Goal: Transaction & Acquisition: Book appointment/travel/reservation

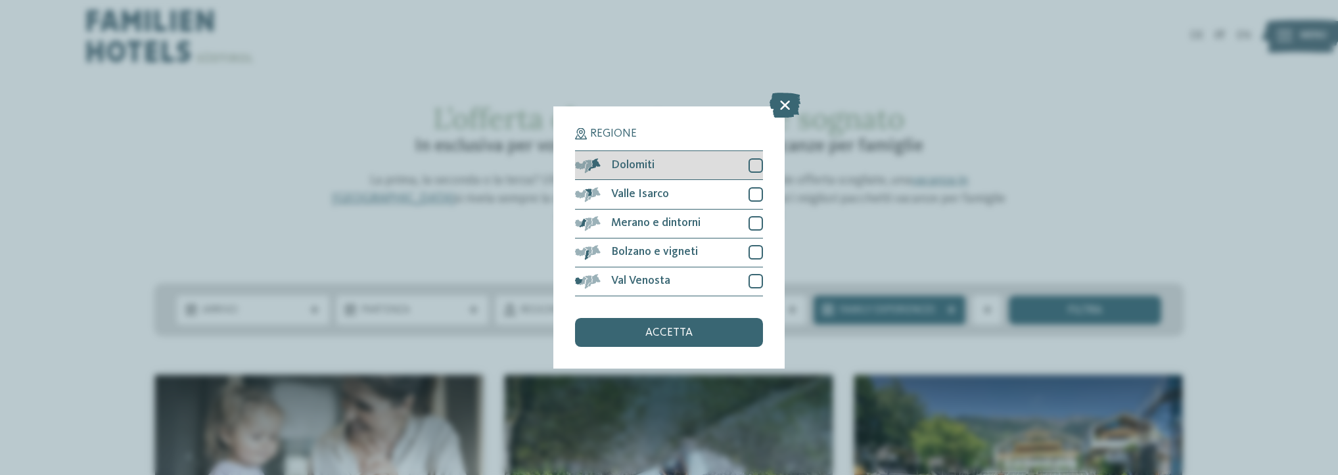
click at [757, 169] on div at bounding box center [755, 165] width 14 height 14
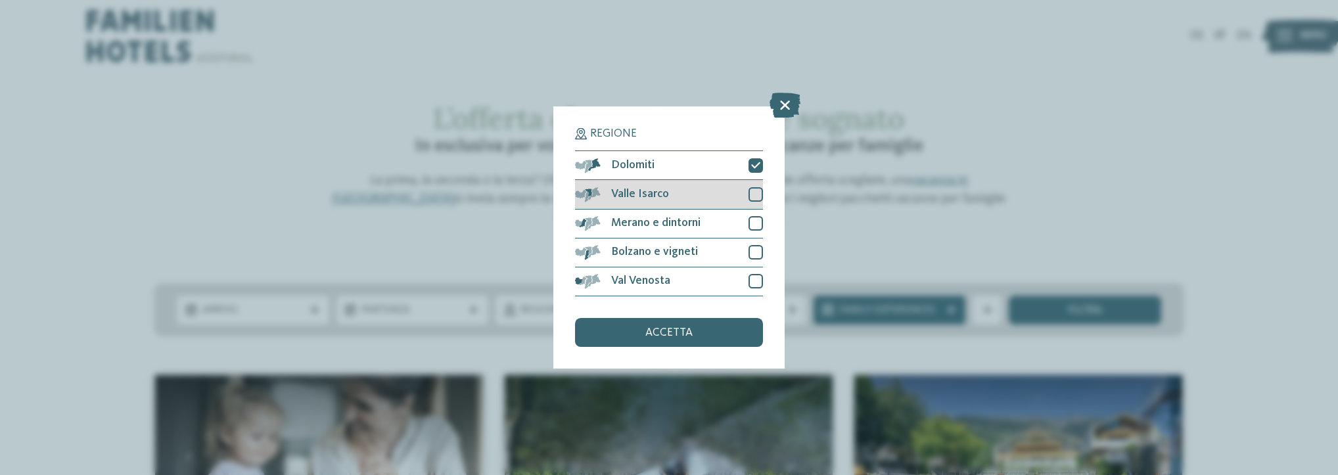
click at [750, 194] on div at bounding box center [755, 194] width 14 height 14
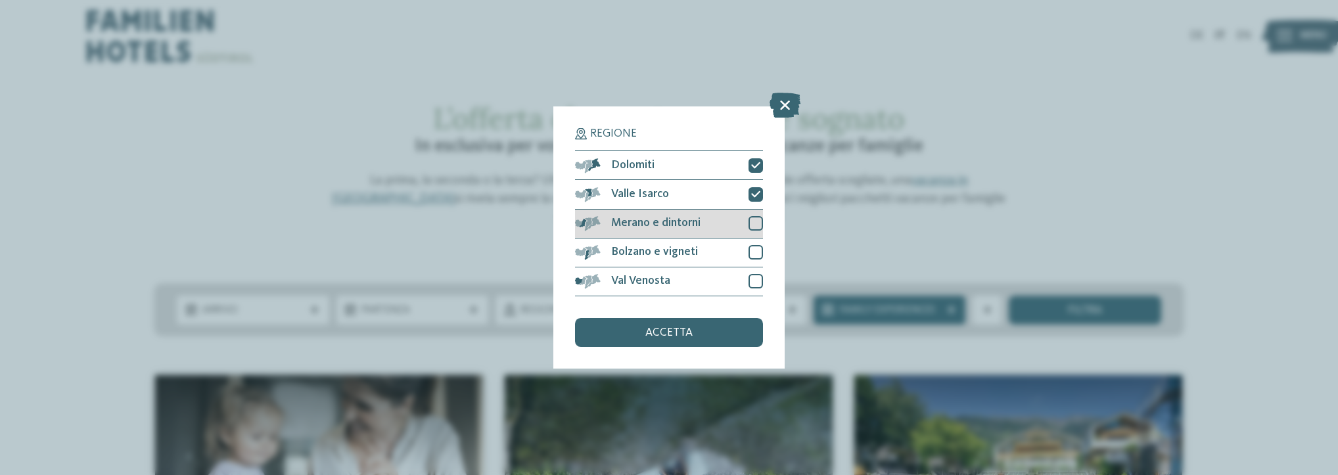
click at [755, 234] on div "Merano e dintorni" at bounding box center [669, 224] width 188 height 29
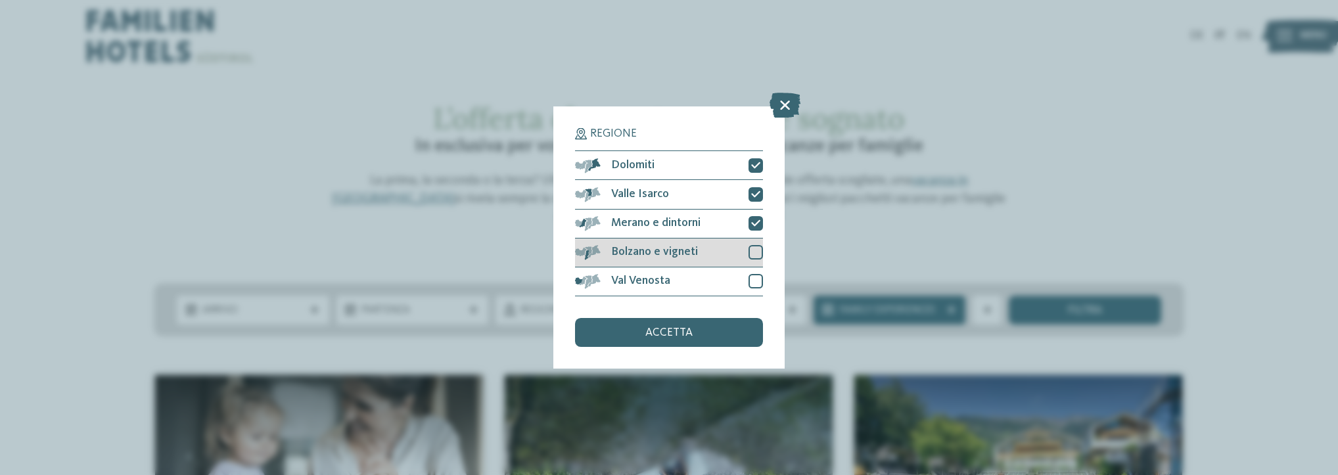
click at [752, 251] on div at bounding box center [755, 252] width 14 height 14
click at [750, 279] on div at bounding box center [755, 281] width 14 height 14
click at [752, 258] on div at bounding box center [755, 252] width 14 height 14
click at [750, 252] on div at bounding box center [755, 252] width 14 height 14
click at [682, 334] on span "accetta" at bounding box center [668, 333] width 47 height 12
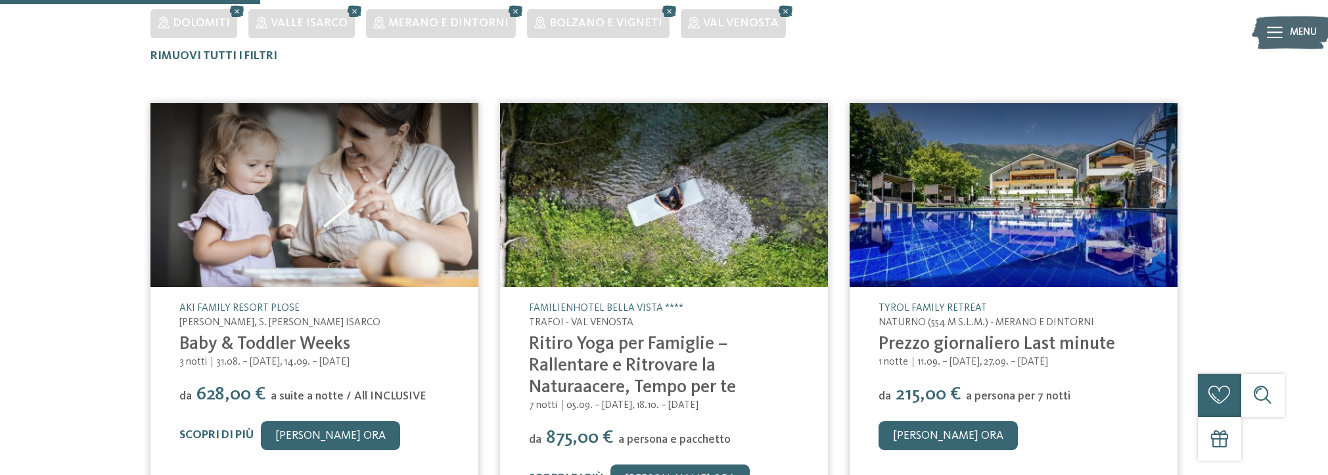
click at [285, 302] on h5 "AKI Family Resort PLOSE" at bounding box center [314, 309] width 270 height 14
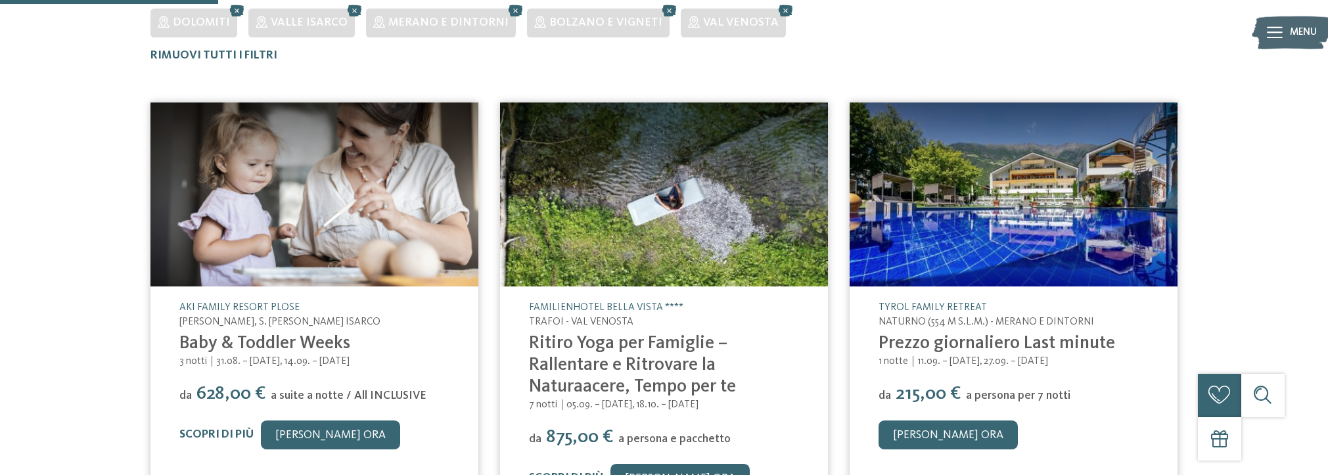
scroll to position [75, 0]
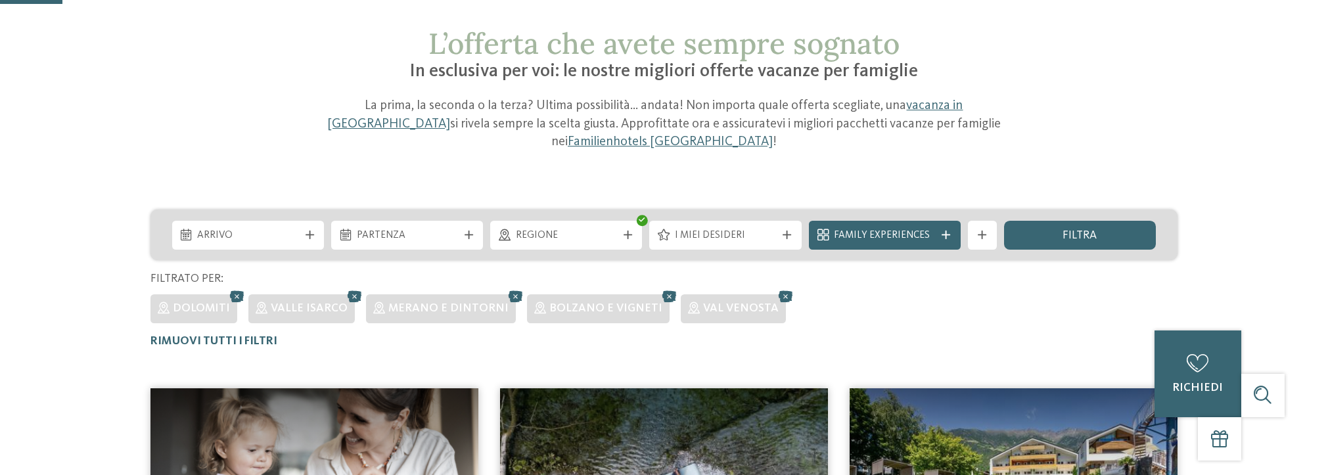
click at [277, 229] on span "Arrivo" at bounding box center [247, 236] width 101 height 14
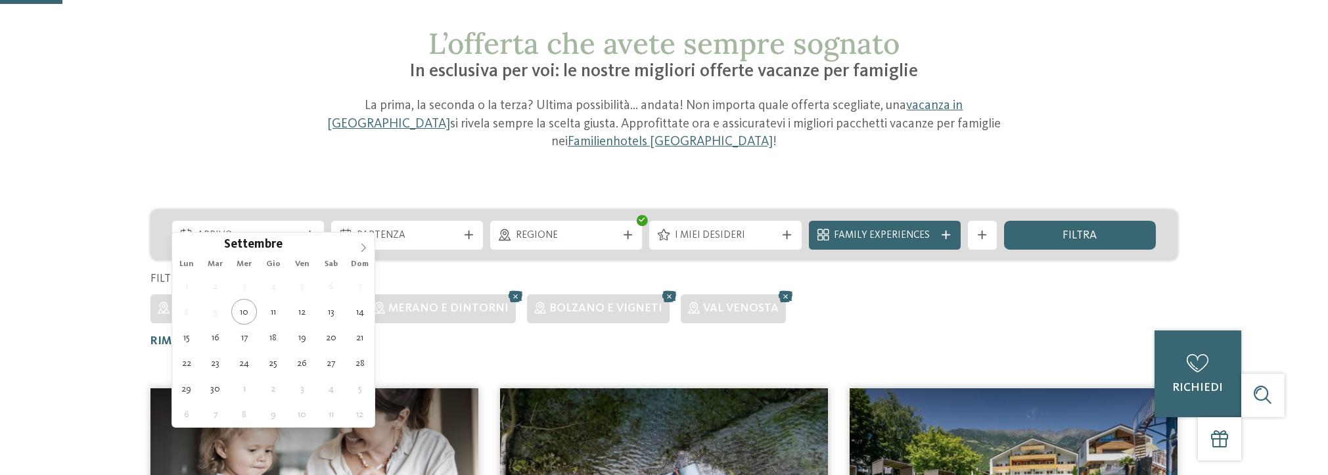
click at [366, 250] on icon at bounding box center [363, 247] width 9 height 9
click at [365, 250] on icon at bounding box center [363, 247] width 9 height 9
type input "****"
click at [365, 250] on icon at bounding box center [363, 247] width 9 height 9
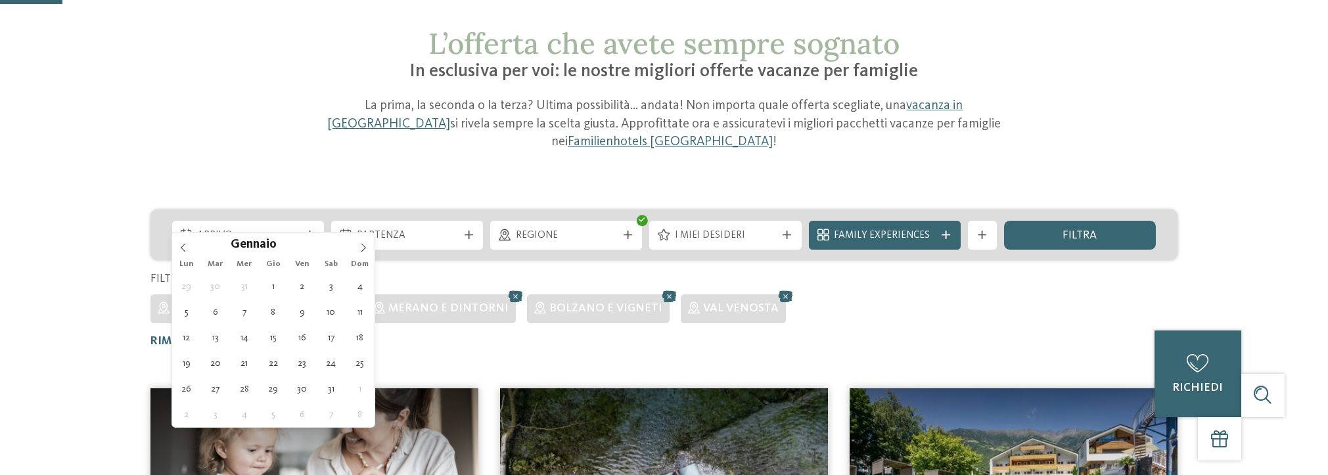
type div "[DATE]"
type input "****"
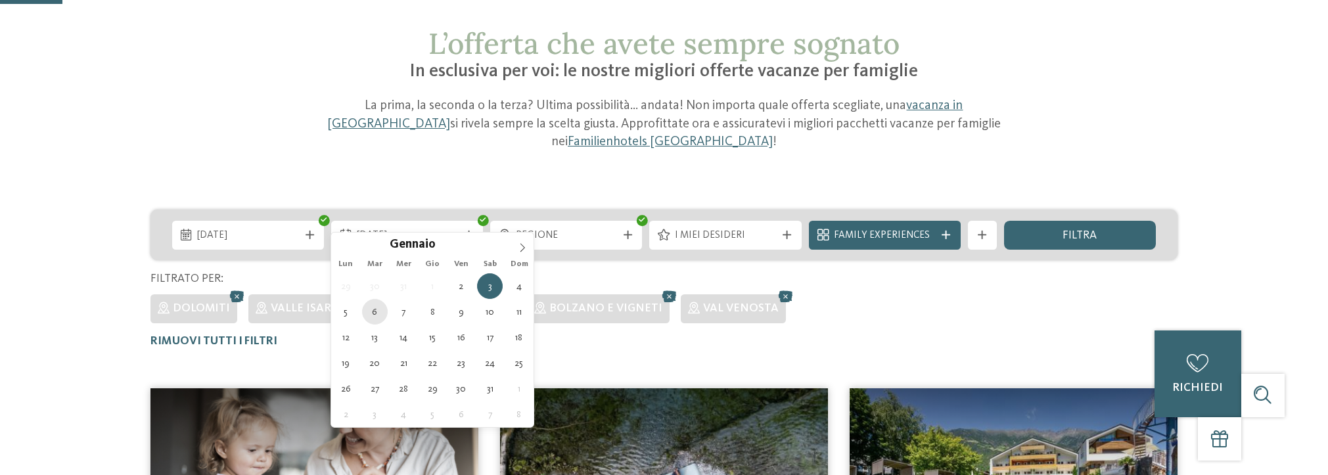
type div "[DATE]"
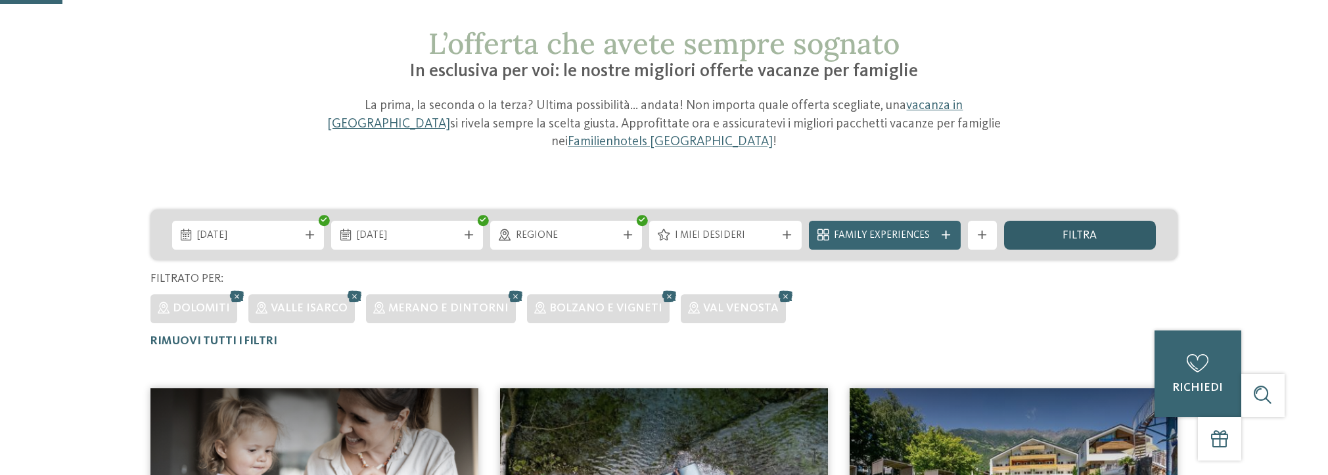
click at [1112, 223] on div "filtra" at bounding box center [1080, 235] width 152 height 29
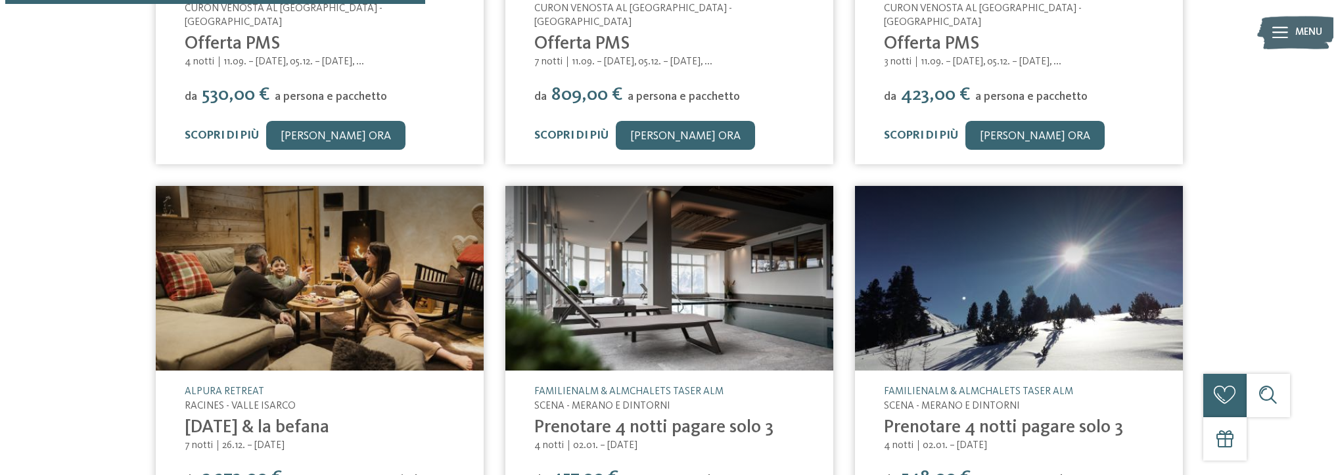
scroll to position [758, 0]
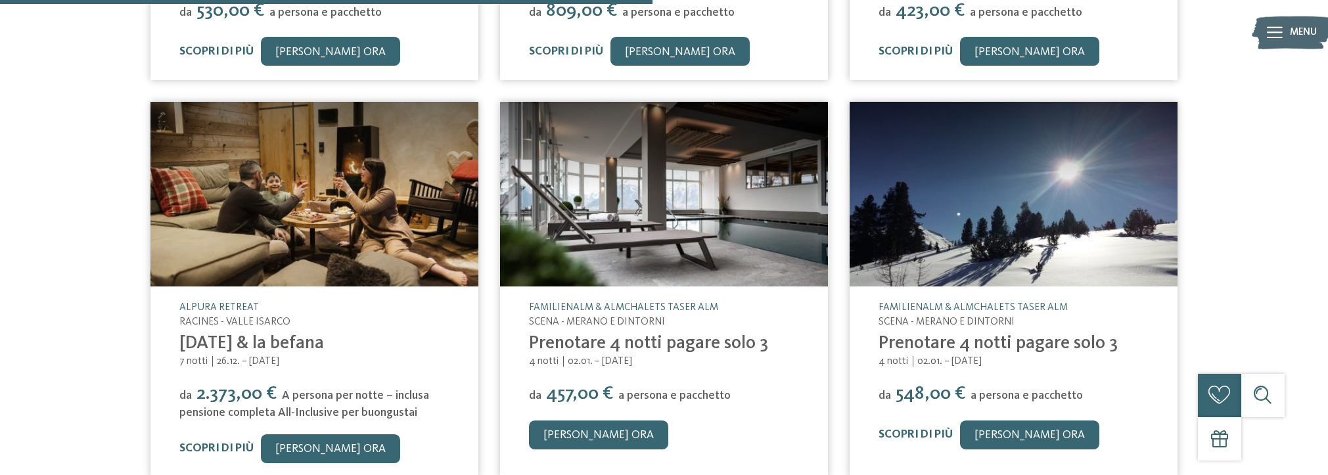
click at [1031, 187] on img at bounding box center [1013, 194] width 328 height 185
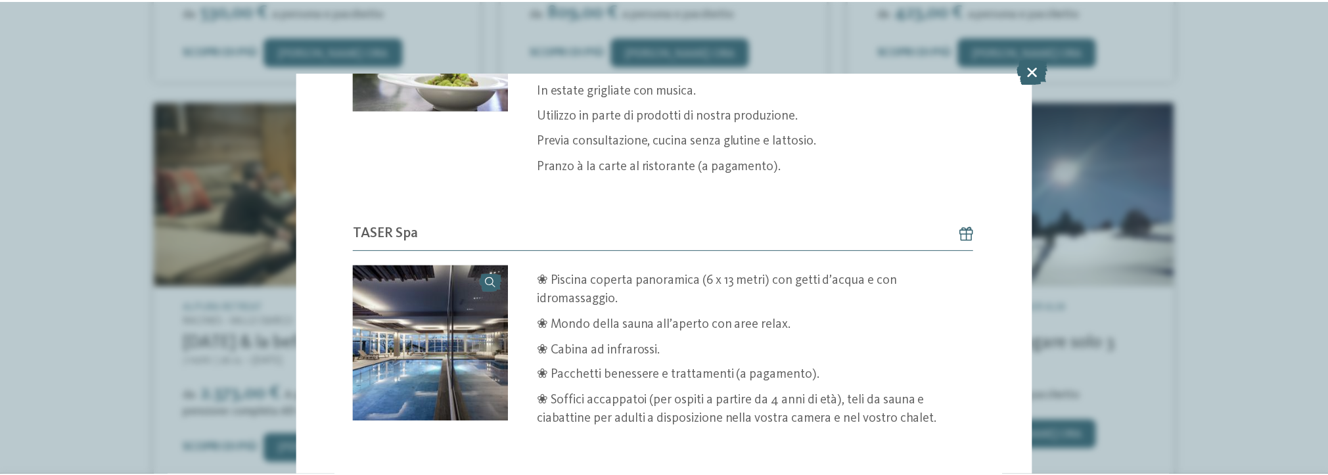
scroll to position [983, 0]
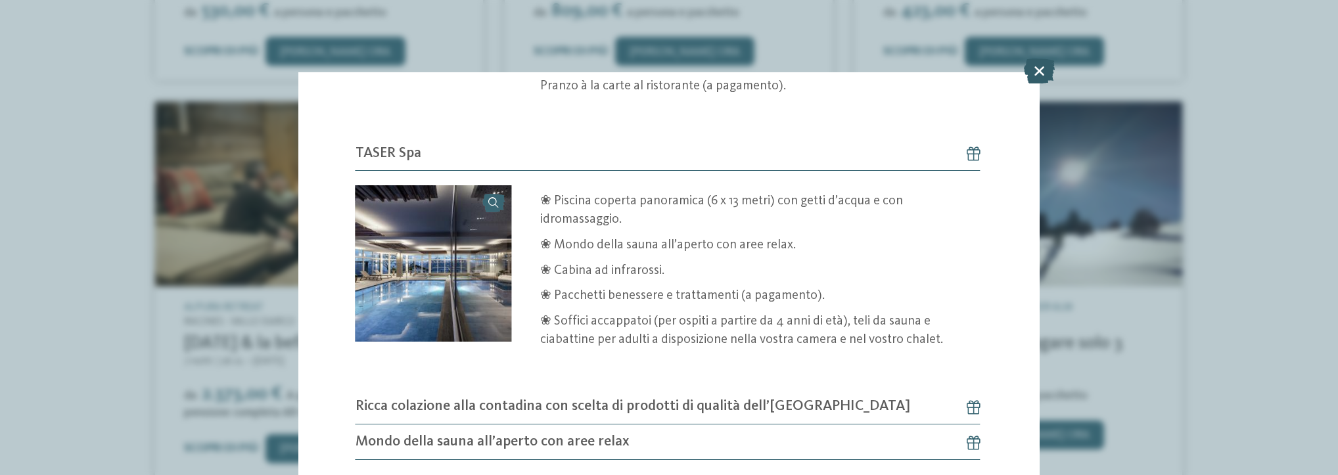
click at [1040, 68] on icon at bounding box center [1039, 70] width 31 height 25
